Goal: Task Accomplishment & Management: Manage account settings

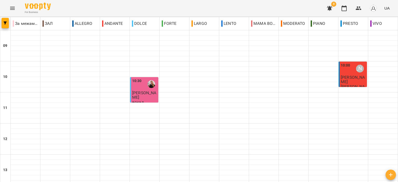
scroll to position [156, 0]
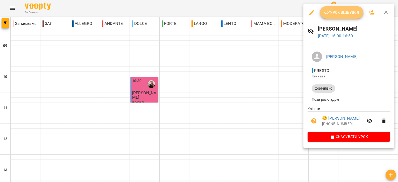
click at [349, 15] on span "Урок відбувся" at bounding box center [341, 12] width 35 height 6
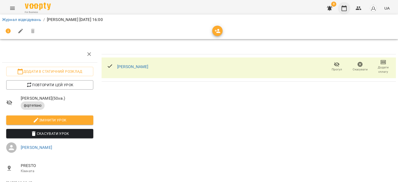
click at [344, 11] on icon "button" at bounding box center [344, 8] width 5 height 6
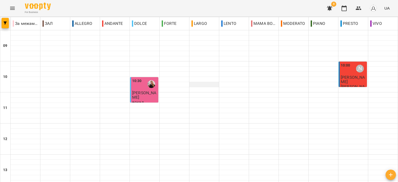
scroll to position [156, 0]
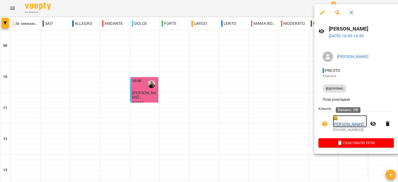
click at [355, 119] on link "😀 Гресь Софія" at bounding box center [350, 121] width 34 height 12
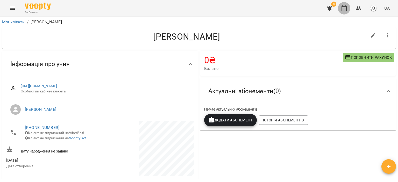
click at [347, 7] on icon "button" at bounding box center [344, 8] width 6 height 6
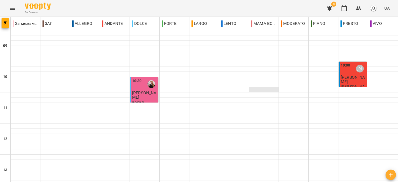
scroll to position [182, 0]
